Goal: Complete application form

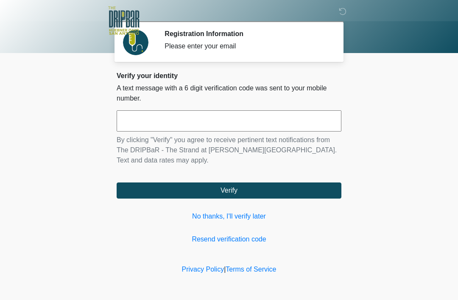
click at [251, 213] on link "No thanks, I'll verify later" at bounding box center [229, 216] width 225 height 10
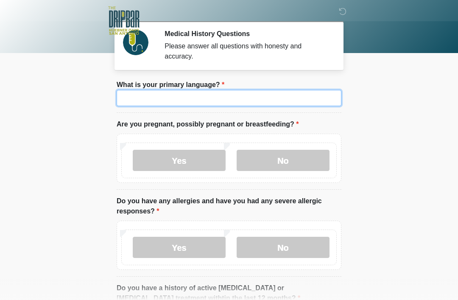
click at [246, 95] on input "What is your primary language?" at bounding box center [229, 98] width 225 height 16
type input "*******"
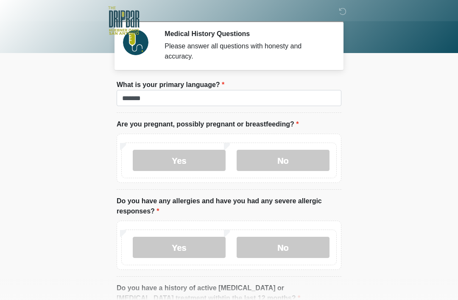
click at [300, 157] on label "No" at bounding box center [283, 160] width 93 height 21
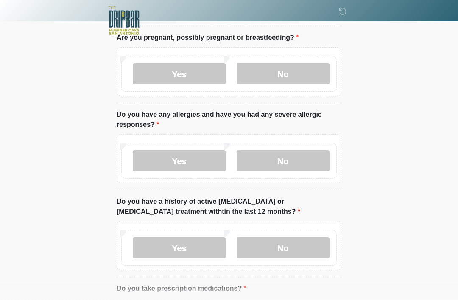
scroll to position [87, 0]
click at [202, 143] on div "Yes No" at bounding box center [229, 161] width 216 height 36
click at [204, 151] on label "Yes" at bounding box center [179, 160] width 93 height 21
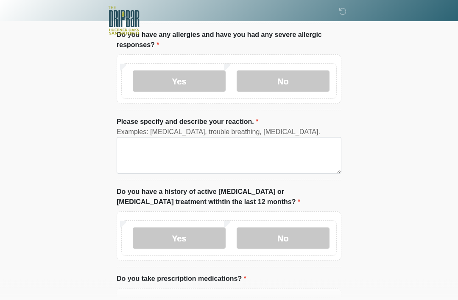
scroll to position [162, 0]
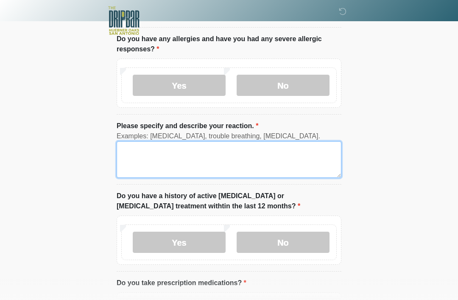
click at [321, 166] on textarea "Please specify and describe your reaction." at bounding box center [229, 159] width 225 height 36
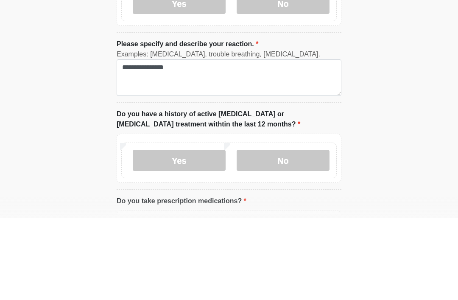
scroll to position [244, 0]
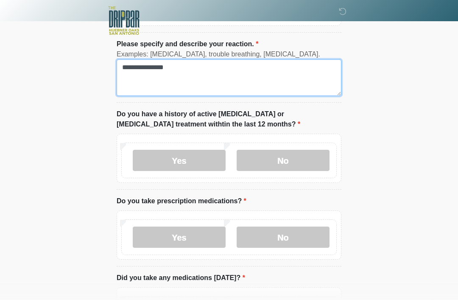
type textarea "**********"
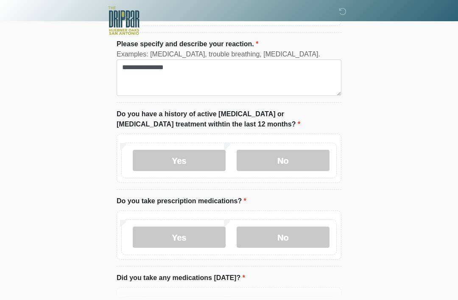
click at [314, 163] on label "No" at bounding box center [283, 160] width 93 height 21
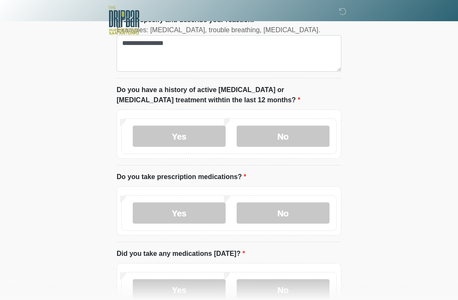
scroll to position [269, 0]
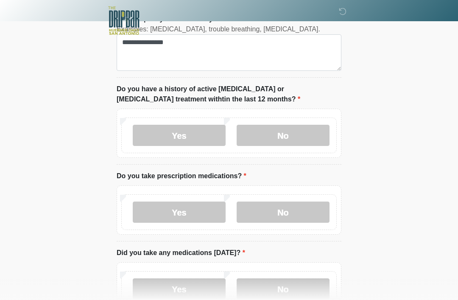
click at [298, 212] on label "No" at bounding box center [283, 212] width 93 height 21
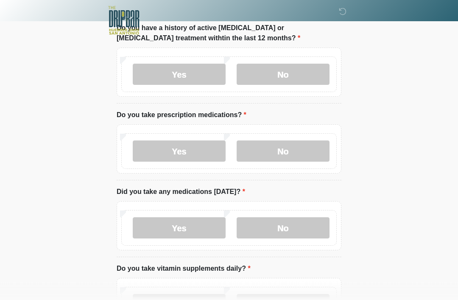
scroll to position [330, 0]
click at [204, 222] on label "Yes" at bounding box center [179, 227] width 93 height 21
click at [242, 275] on input "What medications did you take today?" at bounding box center [229, 282] width 225 height 16
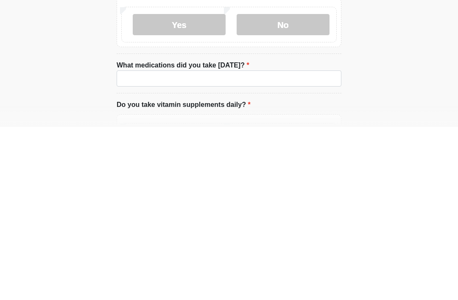
click at [296, 187] on label "No" at bounding box center [283, 197] width 93 height 21
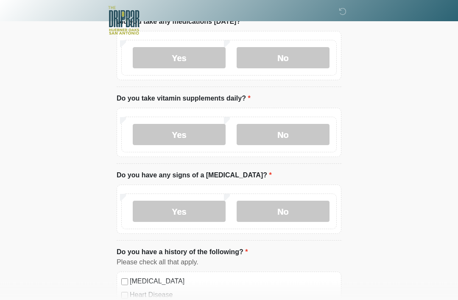
scroll to position [500, 0]
click at [205, 133] on label "Yes" at bounding box center [179, 134] width 93 height 21
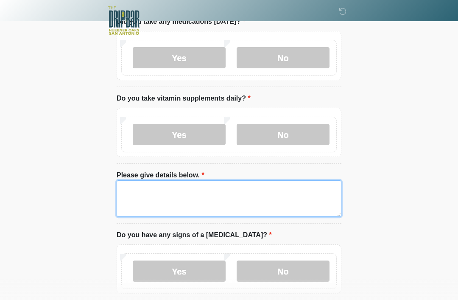
click at [233, 198] on textarea "Please give details below." at bounding box center [229, 198] width 225 height 36
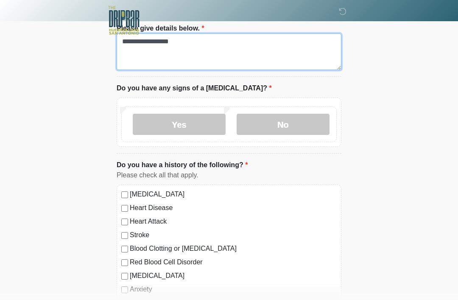
scroll to position [647, 0]
type textarea "**********"
click at [316, 128] on label "No" at bounding box center [283, 124] width 93 height 21
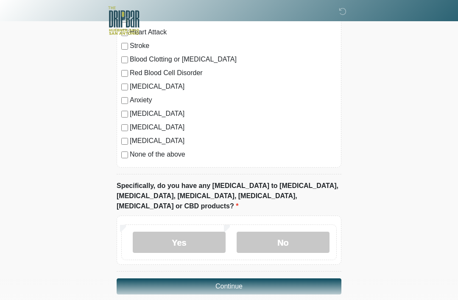
scroll to position [837, 0]
click at [209, 231] on label "Yes" at bounding box center [179, 241] width 93 height 21
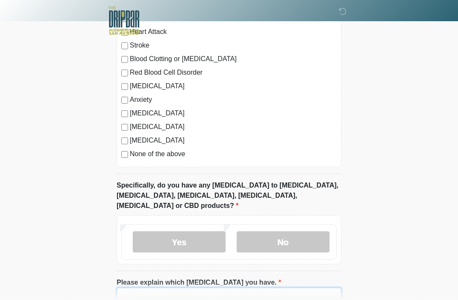
click at [293, 288] on input "Please explain which allergies you have." at bounding box center [229, 296] width 225 height 16
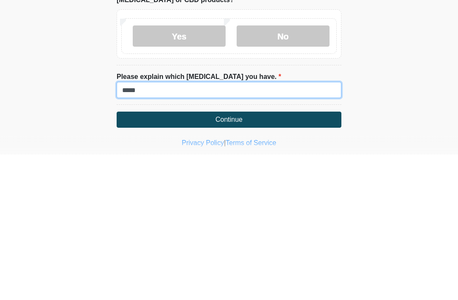
type input "*****"
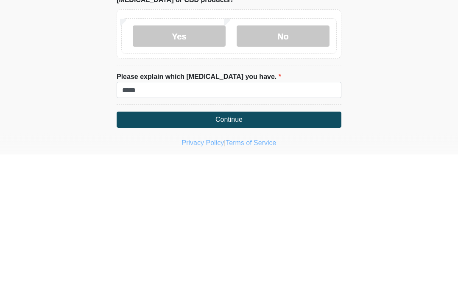
click at [296, 258] on button "Continue" at bounding box center [229, 266] width 225 height 16
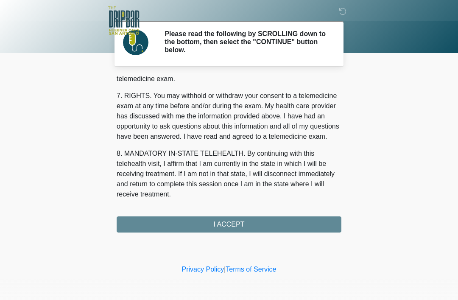
scroll to position [372, 0]
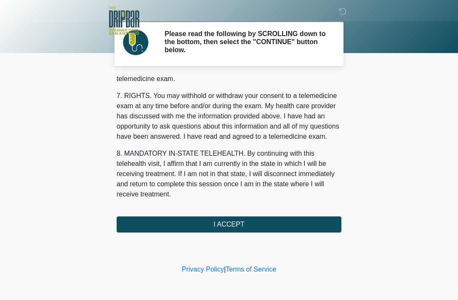
click at [302, 225] on button "I ACCEPT" at bounding box center [229, 224] width 225 height 16
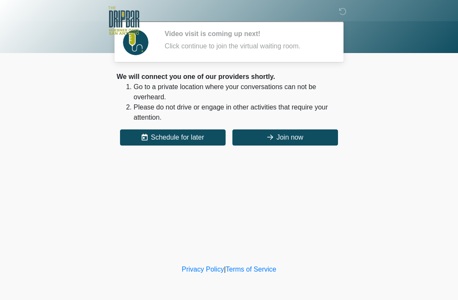
click at [308, 137] on button "Join now" at bounding box center [285, 137] width 106 height 16
